Goal: Find specific page/section: Find specific page/section

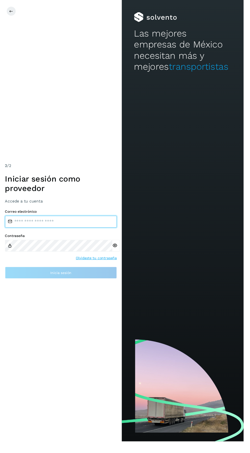
click at [74, 233] on input "email" at bounding box center [62, 227] width 115 height 12
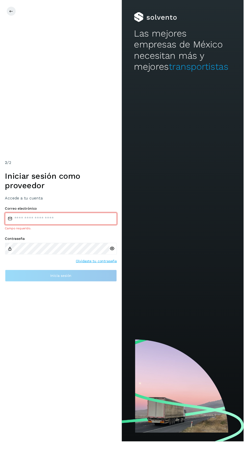
type input "**********"
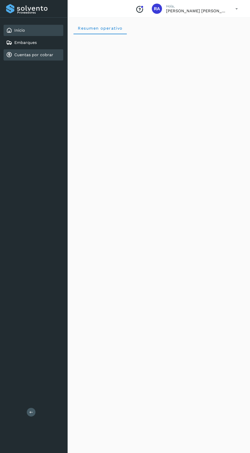
click at [28, 52] on link "Cuentas por cobrar" at bounding box center [33, 54] width 39 height 5
